Goal: Navigation & Orientation: Find specific page/section

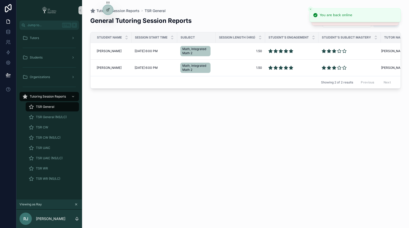
click at [76, 206] on button "scrollable content" at bounding box center [76, 204] width 6 height 6
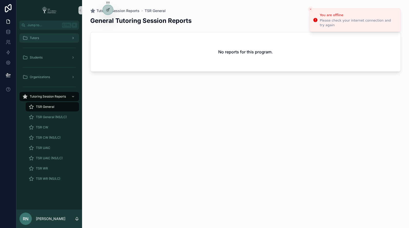
click at [36, 40] on div "Tutors" at bounding box center [49, 38] width 53 height 8
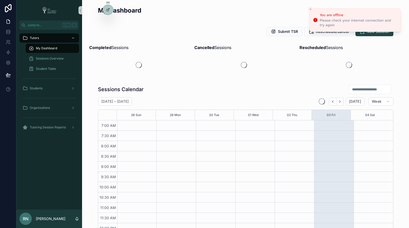
scroll to position [132, 0]
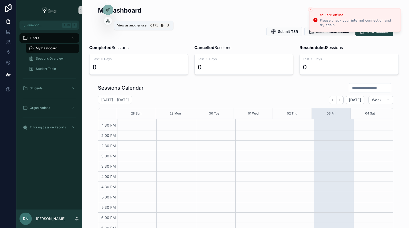
click at [109, 19] on icon at bounding box center [108, 21] width 4 height 4
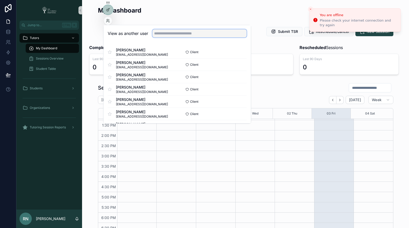
click at [184, 36] on input "text" at bounding box center [199, 33] width 94 height 8
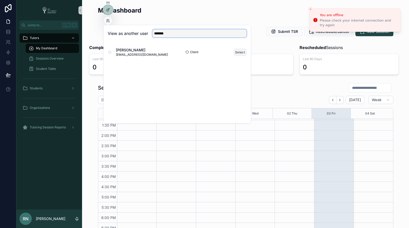
type input "*******"
click at [239, 52] on button "Select" at bounding box center [239, 51] width 13 height 7
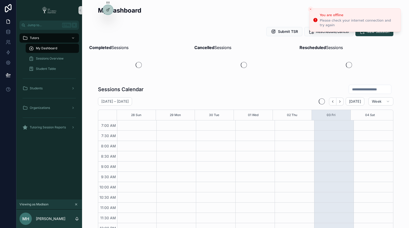
scroll to position [132, 0]
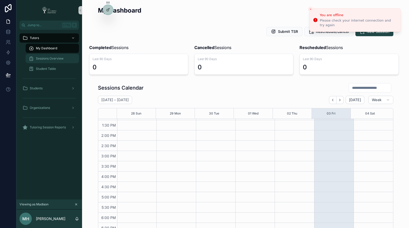
click at [46, 60] on span "Sessions Overview" at bounding box center [50, 58] width 28 height 4
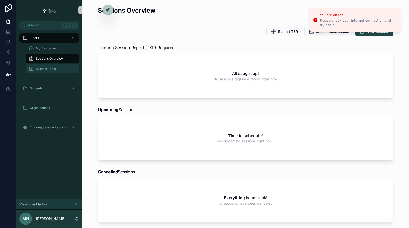
click at [48, 70] on span "Student Table" at bounding box center [46, 69] width 20 height 4
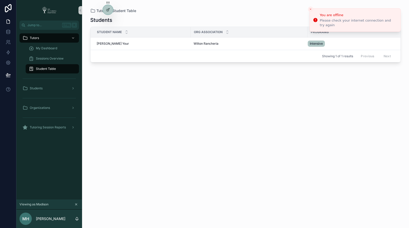
scroll to position [0, 1]
click at [265, 46] on td "[GEOGRAPHIC_DATA] [GEOGRAPHIC_DATA]" at bounding box center [247, 43] width 117 height 13
